Goal: Information Seeking & Learning: Learn about a topic

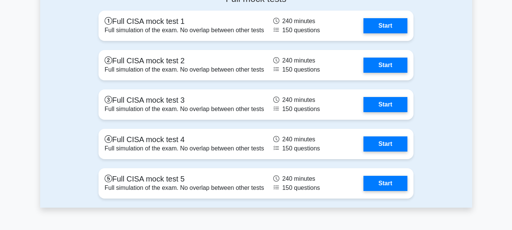
scroll to position [1195, 0]
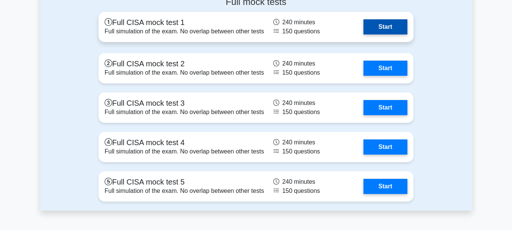
click at [390, 27] on link "Start" at bounding box center [385, 26] width 44 height 15
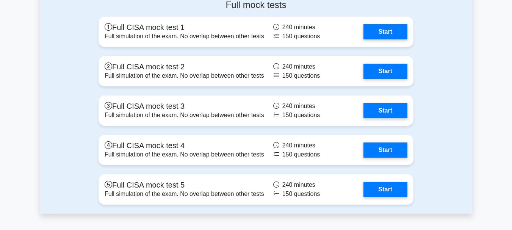
scroll to position [1193, 0]
